Goal: Information Seeking & Learning: Learn about a topic

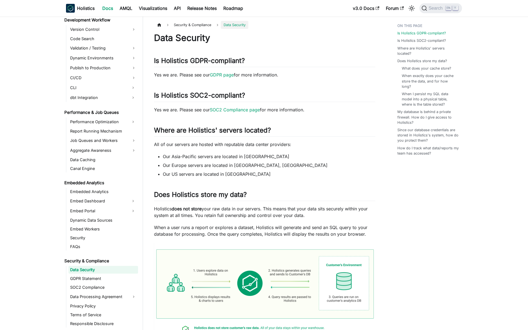
scroll to position [427, 0]
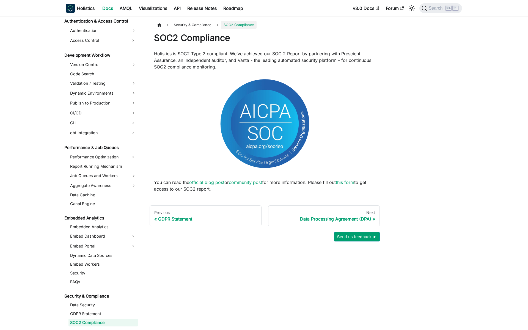
scroll to position [444, 0]
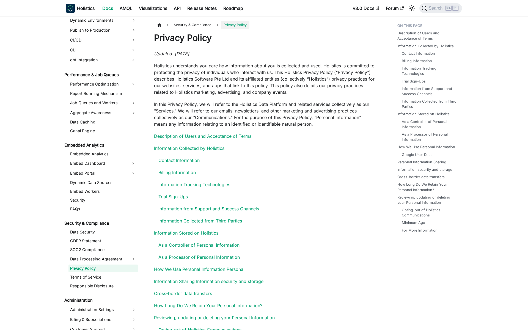
scroll to position [463, 0]
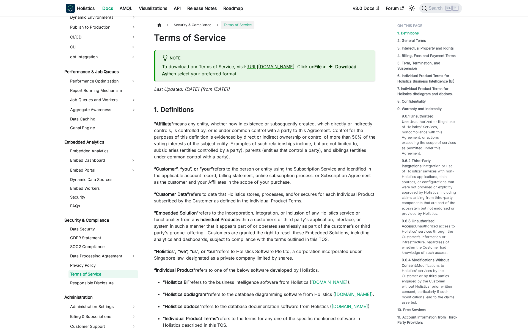
scroll to position [472, 0]
